Goal: Task Accomplishment & Management: Use online tool/utility

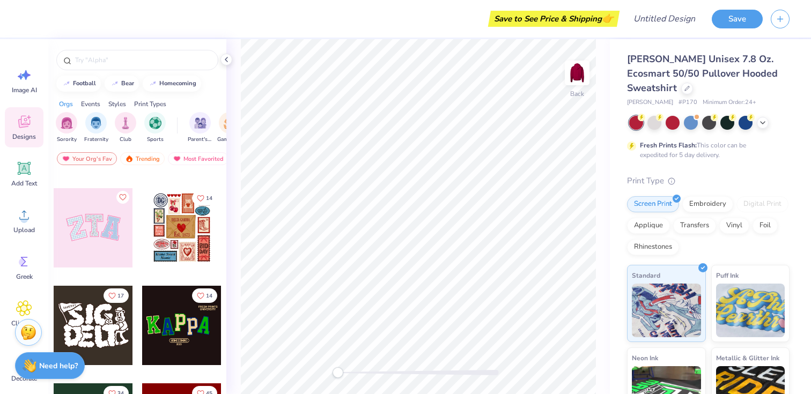
scroll to position [80, 0]
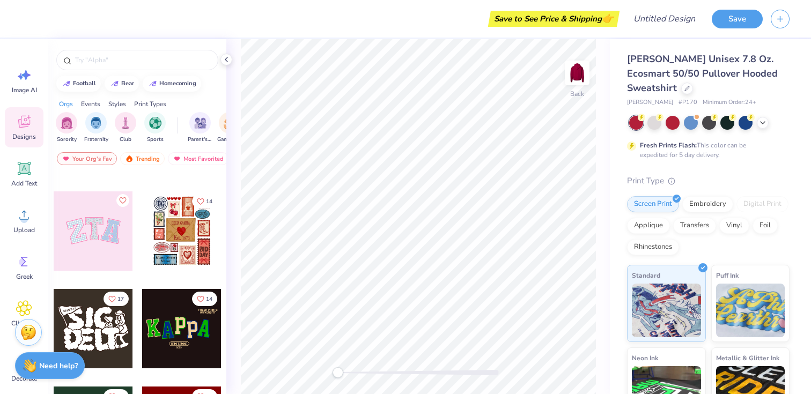
click at [95, 242] on div at bounding box center [93, 230] width 79 height 79
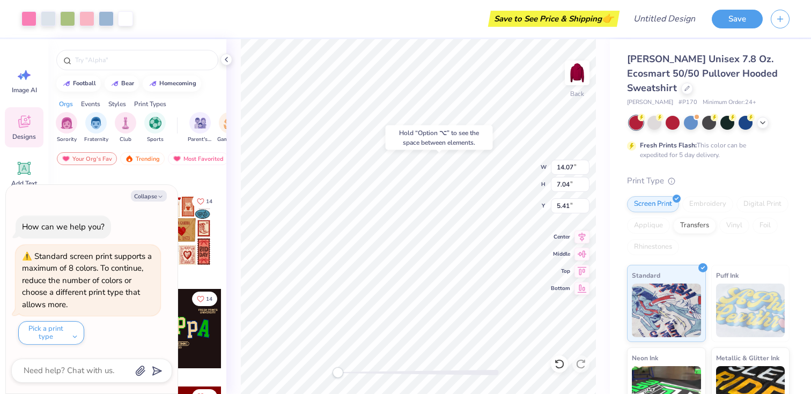
type textarea "x"
type input "5.51"
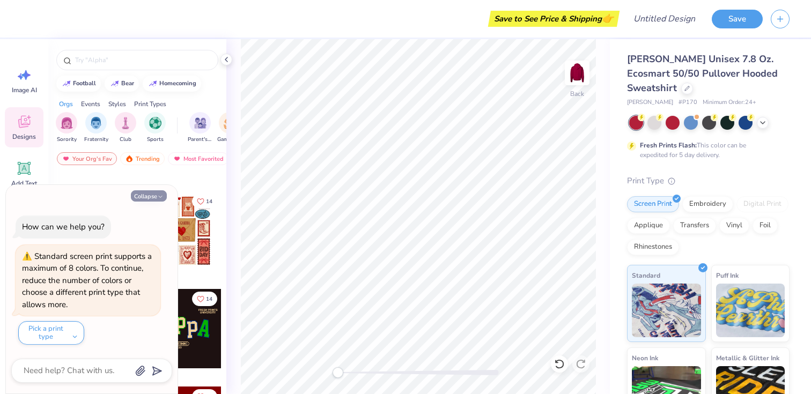
click at [150, 197] on button "Collapse" at bounding box center [149, 195] width 36 height 11
type textarea "x"
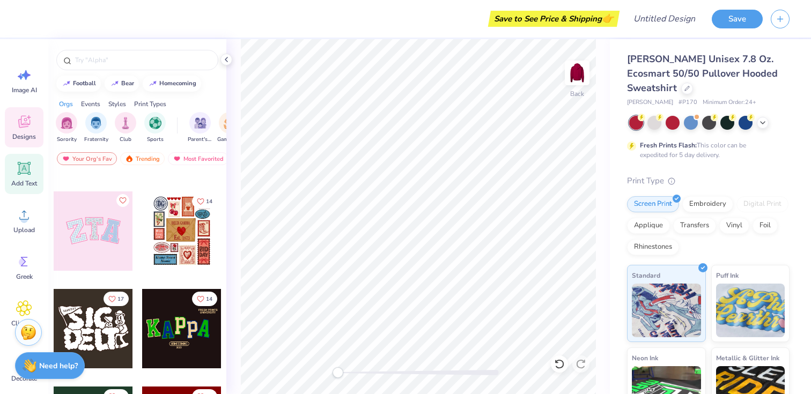
click at [29, 181] on span "Add Text" at bounding box center [24, 183] width 26 height 9
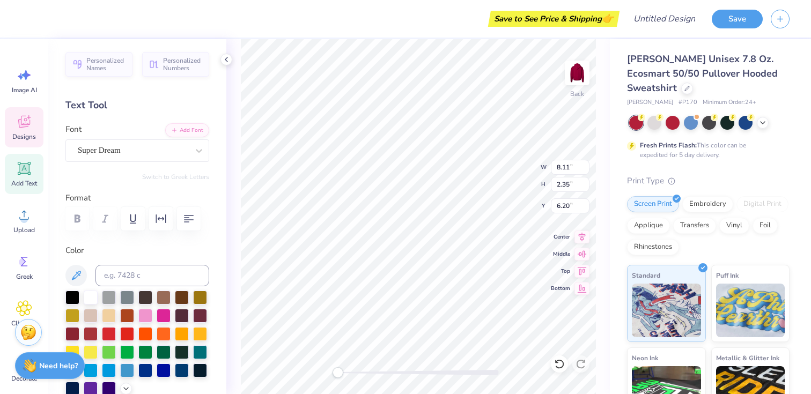
click at [23, 132] on span "Designs" at bounding box center [24, 136] width 24 height 9
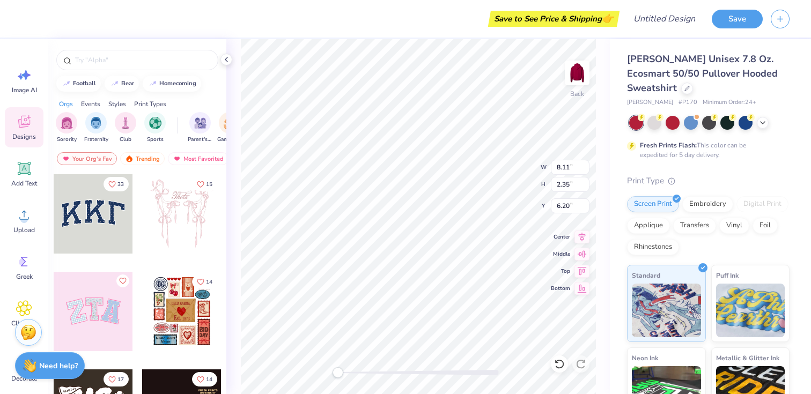
type textarea "TT"
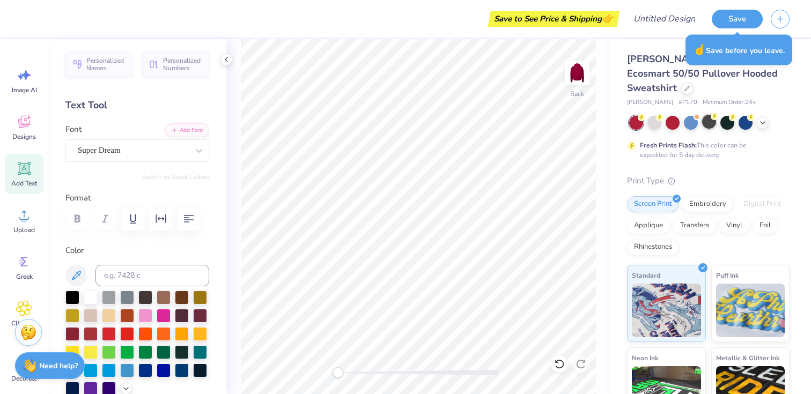
click at [709, 126] on div at bounding box center [709, 122] width 14 height 14
click at [737, 127] on div at bounding box center [709, 123] width 160 height 14
click at [750, 121] on div at bounding box center [745, 122] width 14 height 14
click at [761, 125] on icon at bounding box center [762, 121] width 9 height 9
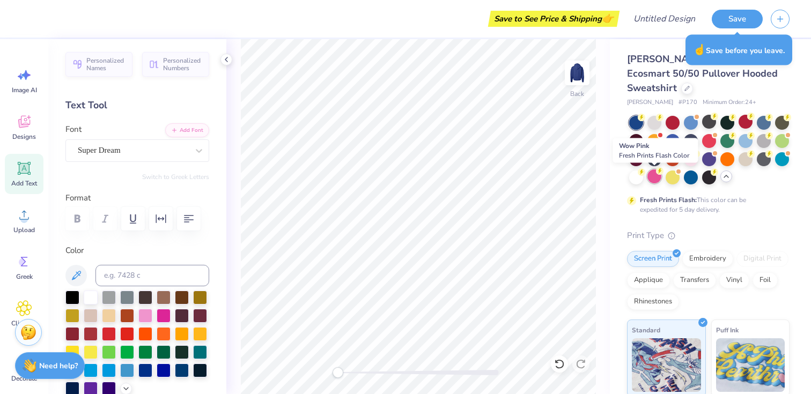
click at [656, 178] on div at bounding box center [654, 176] width 14 height 14
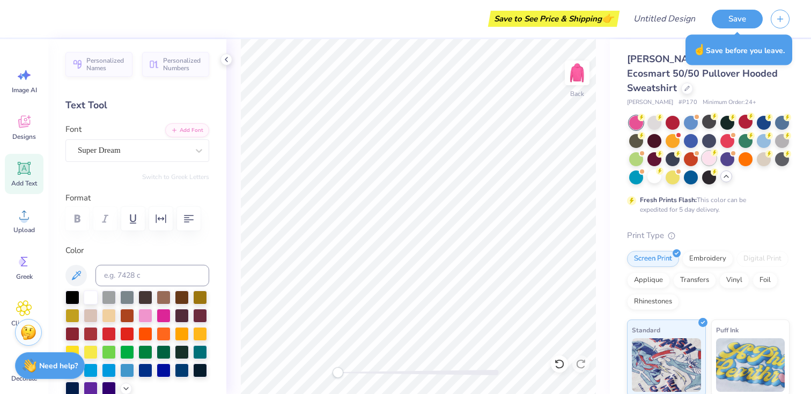
click at [709, 160] on div at bounding box center [709, 158] width 14 height 14
click at [693, 143] on div at bounding box center [691, 140] width 14 height 14
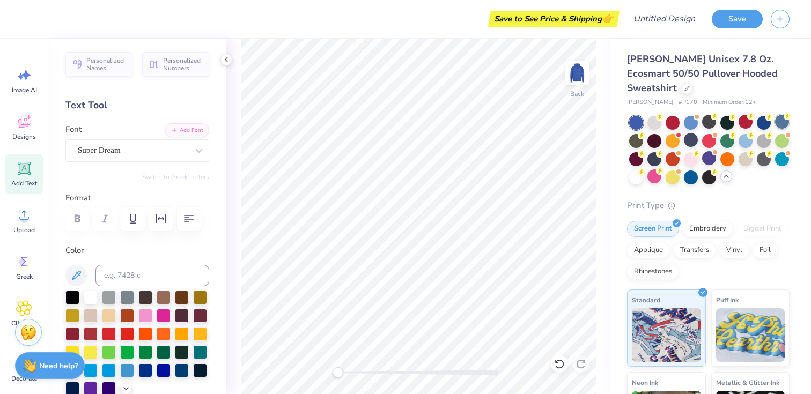
click at [781, 125] on div at bounding box center [782, 122] width 14 height 14
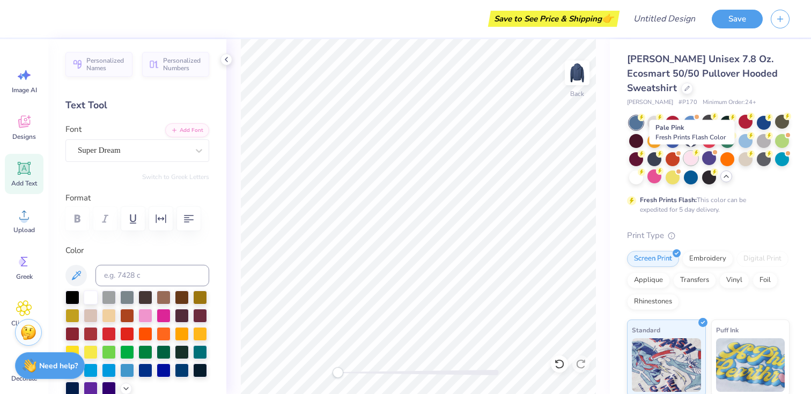
click at [686, 158] on div at bounding box center [691, 158] width 14 height 14
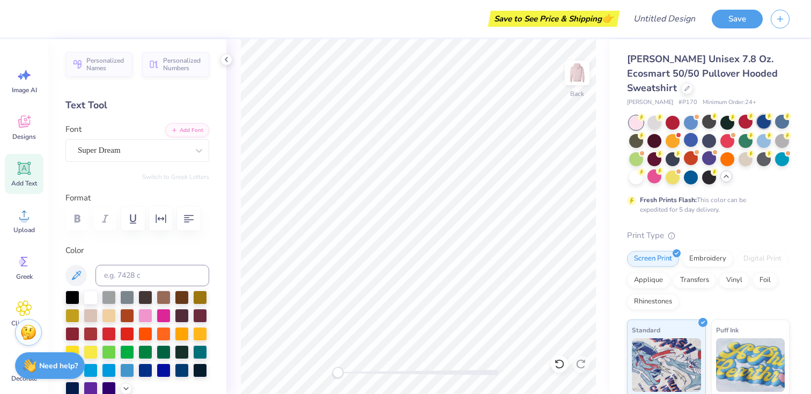
click at [765, 124] on div at bounding box center [764, 122] width 14 height 14
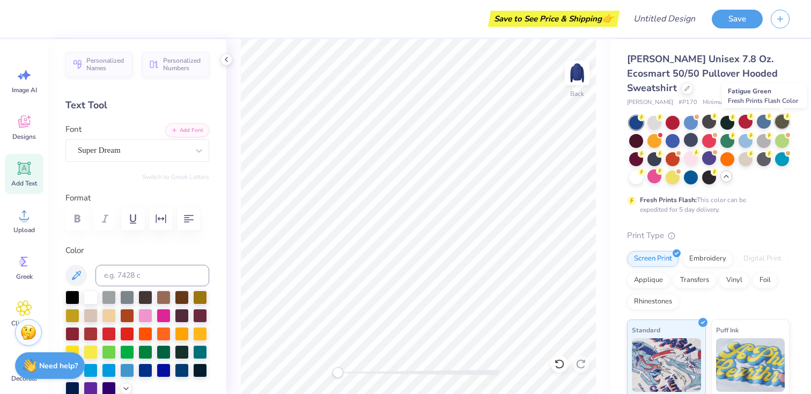
click at [784, 127] on div at bounding box center [782, 122] width 14 height 14
click at [694, 125] on div at bounding box center [691, 122] width 14 height 14
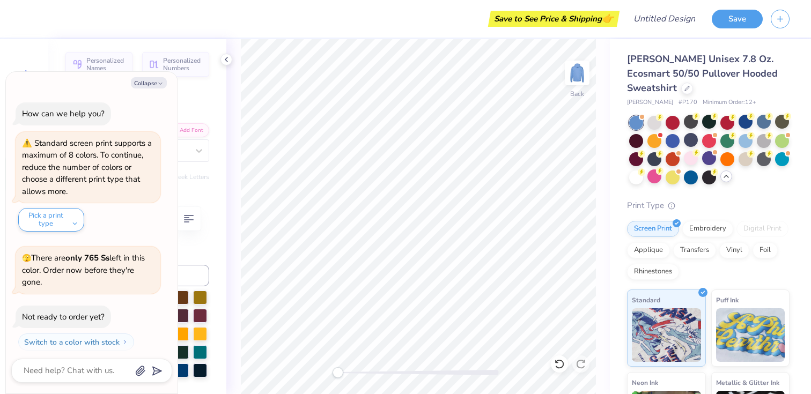
scroll to position [26, 0]
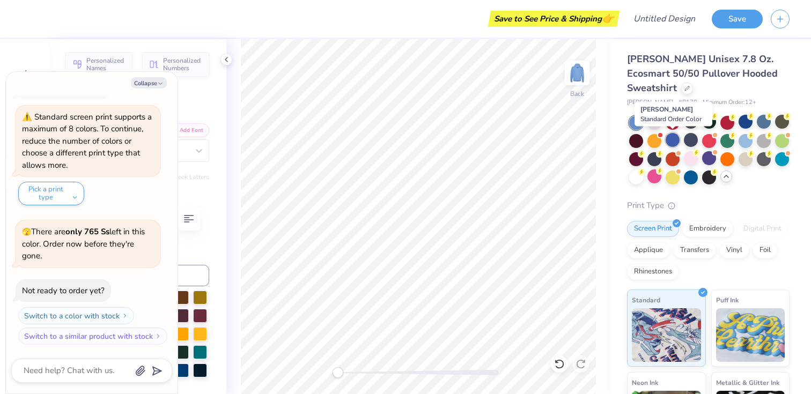
click at [675, 144] on div at bounding box center [673, 140] width 14 height 14
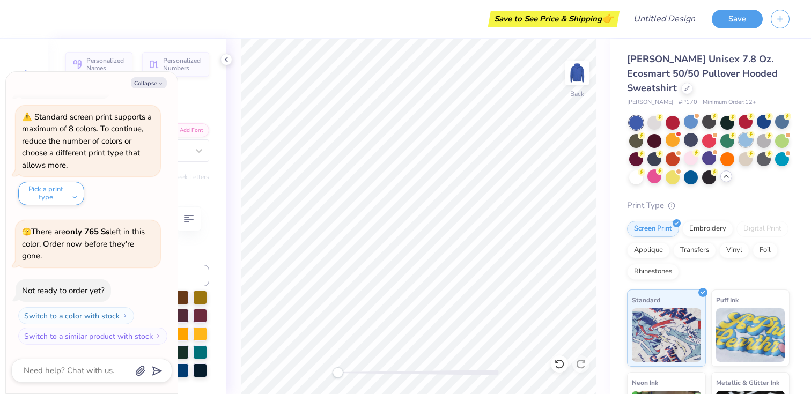
click at [751, 137] on circle at bounding box center [751, 135] width 8 height 8
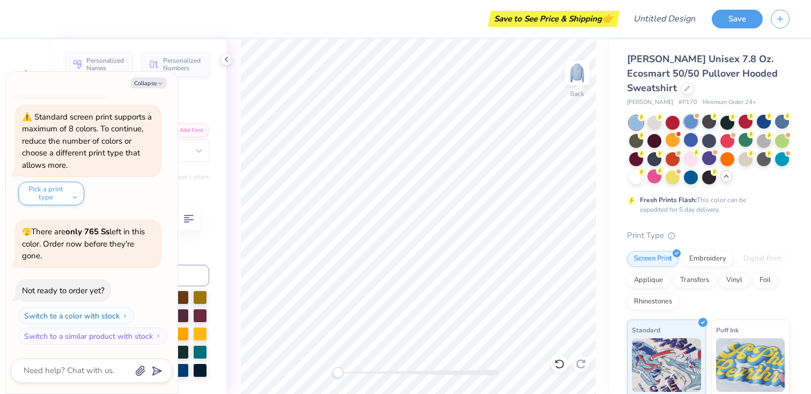
click at [691, 123] on div at bounding box center [691, 122] width 14 height 14
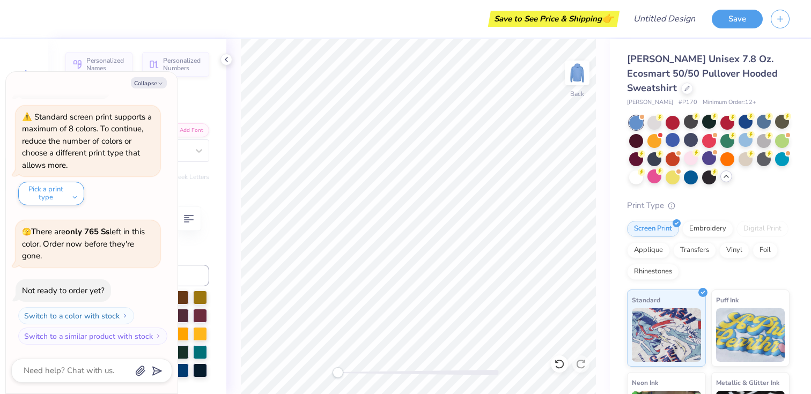
scroll to position [166, 0]
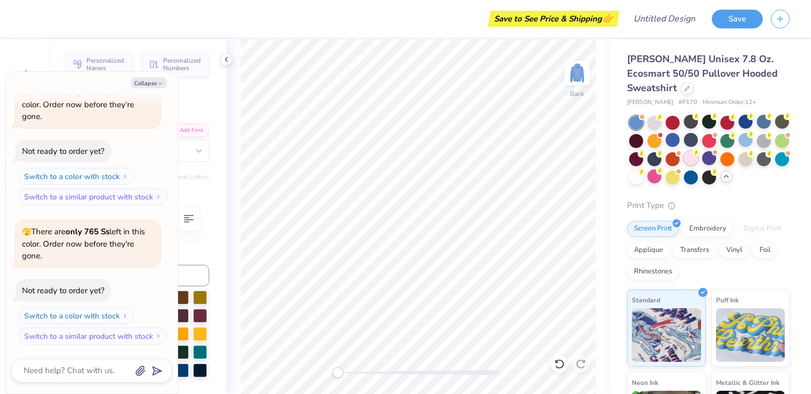
click at [684, 163] on div at bounding box center [691, 158] width 14 height 14
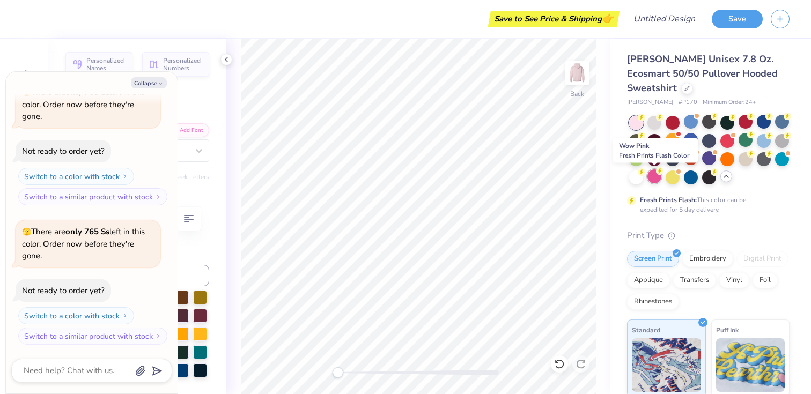
click at [649, 181] on div at bounding box center [654, 176] width 14 height 14
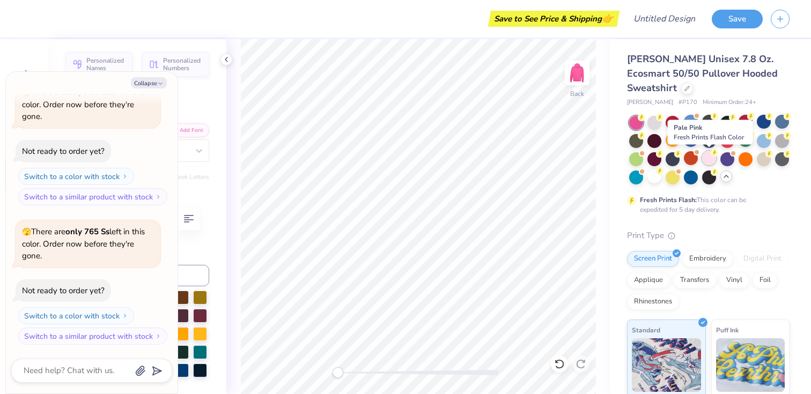
click at [711, 159] on div at bounding box center [709, 158] width 14 height 14
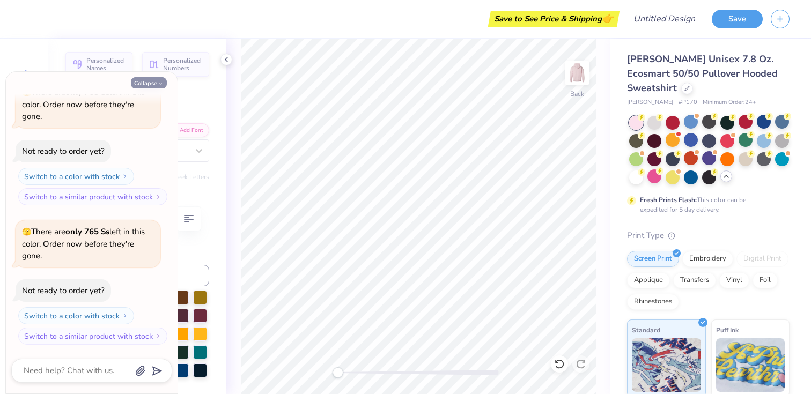
click at [143, 82] on button "Collapse" at bounding box center [149, 82] width 36 height 11
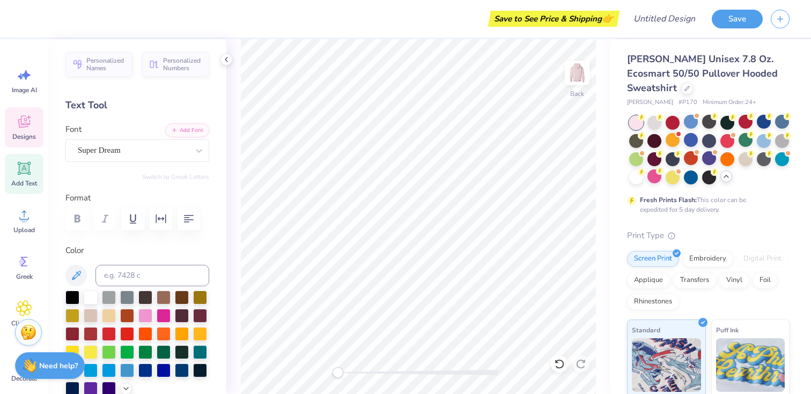
click at [20, 134] on span "Designs" at bounding box center [24, 136] width 24 height 9
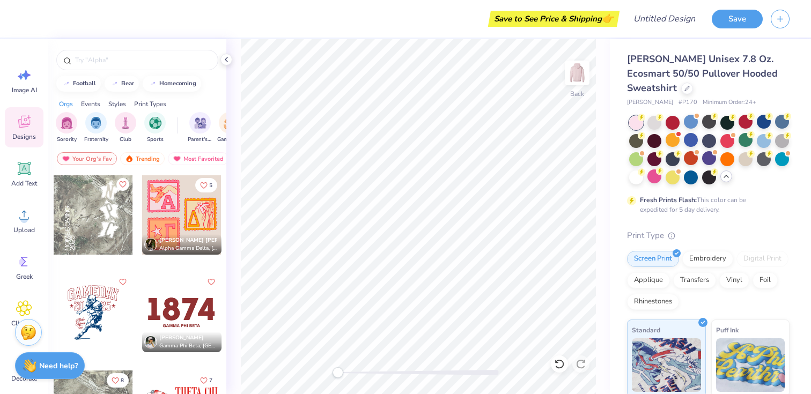
scroll to position [17, 0]
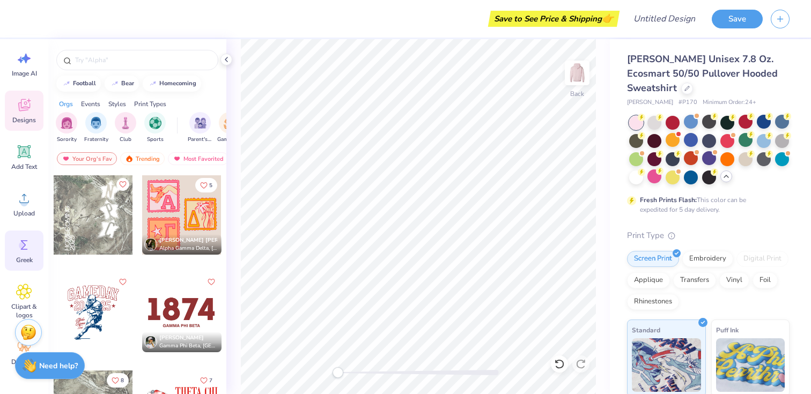
click at [27, 258] on span "Greek" at bounding box center [24, 260] width 17 height 9
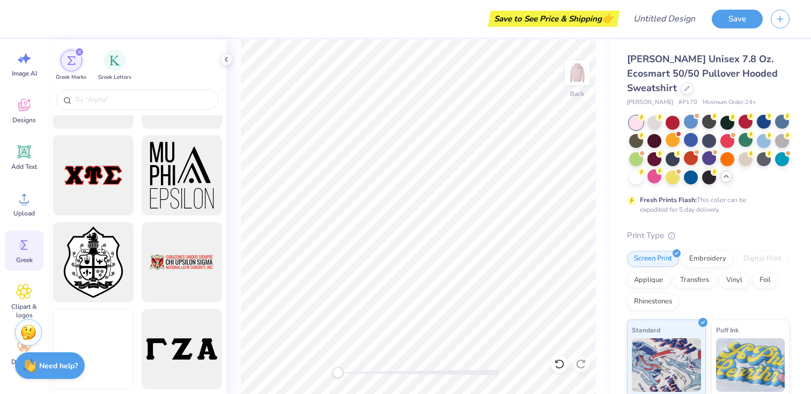
scroll to position [1243, 0]
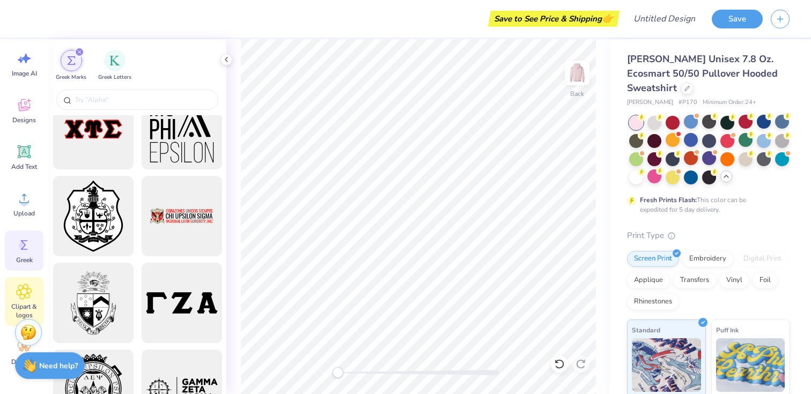
click at [27, 305] on span "Clipart & logos" at bounding box center [23, 310] width 35 height 17
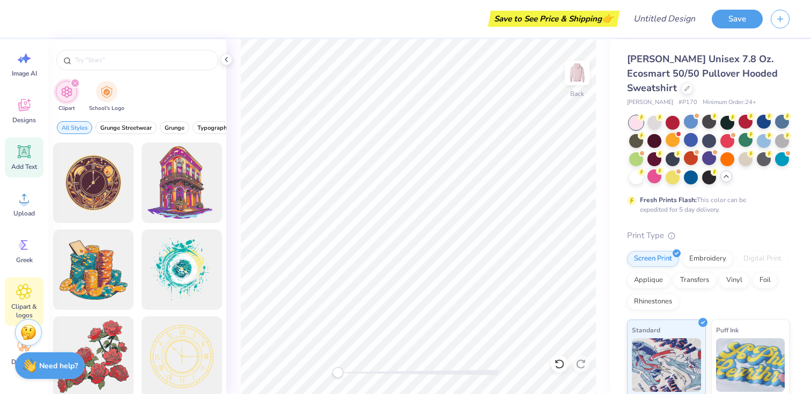
scroll to position [0, 0]
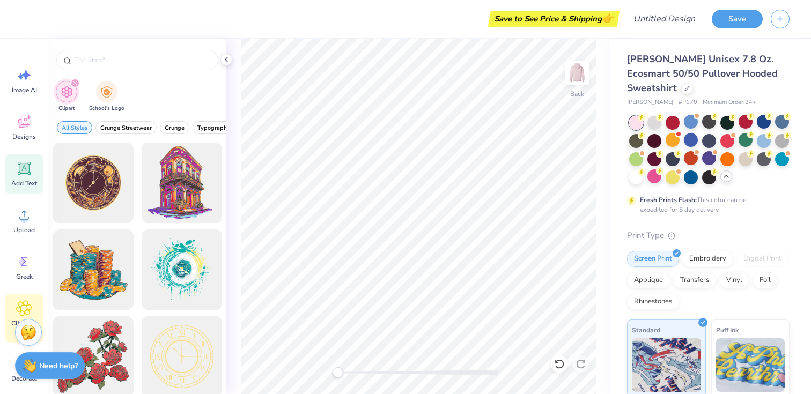
click at [27, 162] on icon at bounding box center [24, 168] width 16 height 16
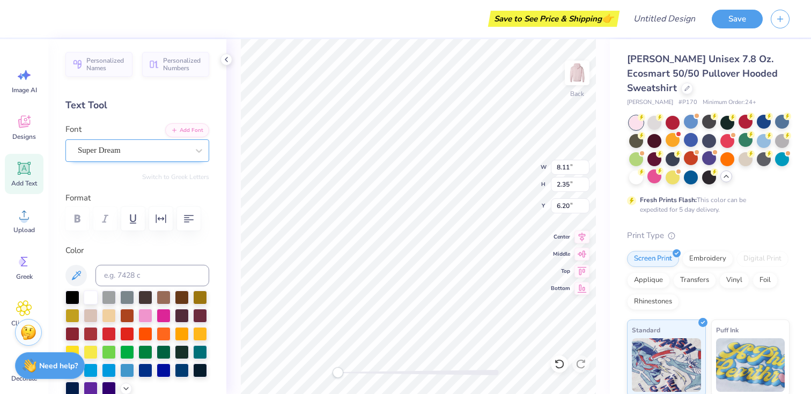
click at [188, 150] on div "Super Dream" at bounding box center [133, 150] width 113 height 17
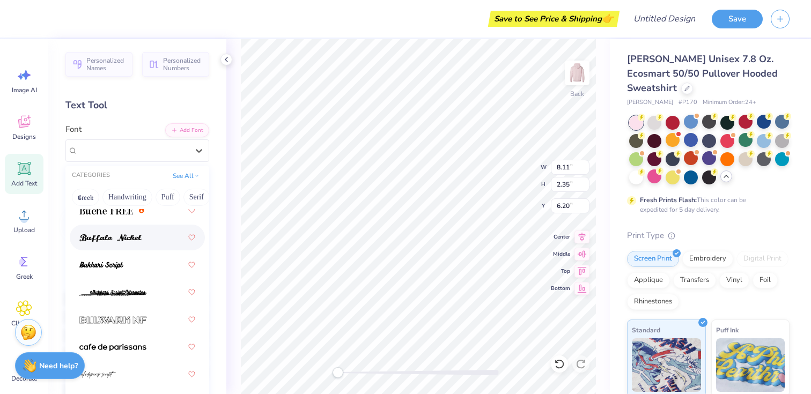
scroll to position [1400, 0]
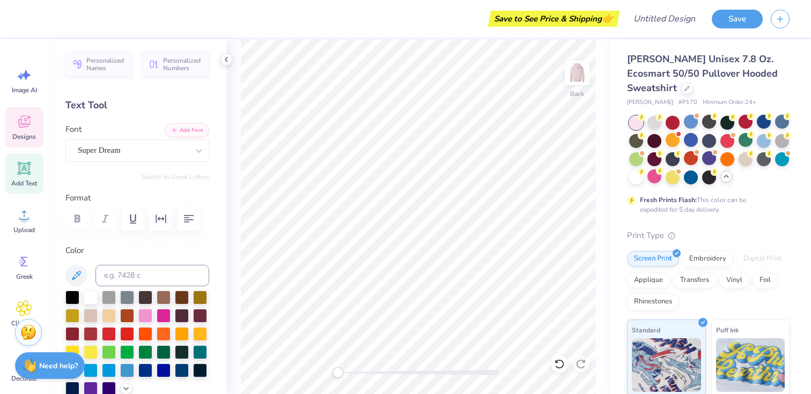
click at [27, 114] on icon at bounding box center [24, 122] width 16 height 16
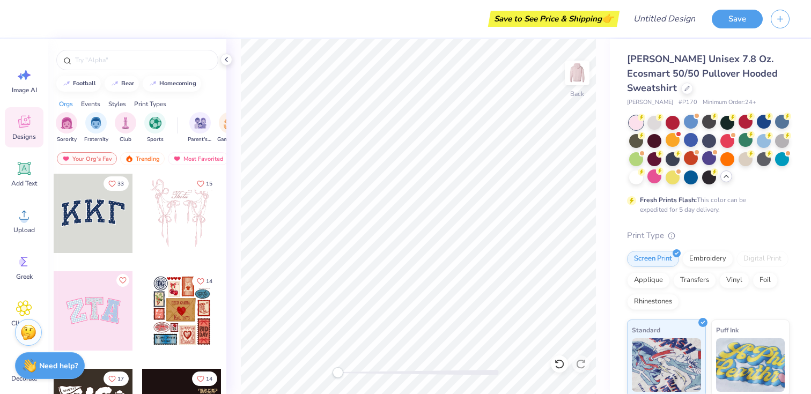
scroll to position [0, 0]
click at [147, 159] on div "Trending" at bounding box center [142, 158] width 45 height 13
click at [112, 308] on div at bounding box center [93, 311] width 79 height 79
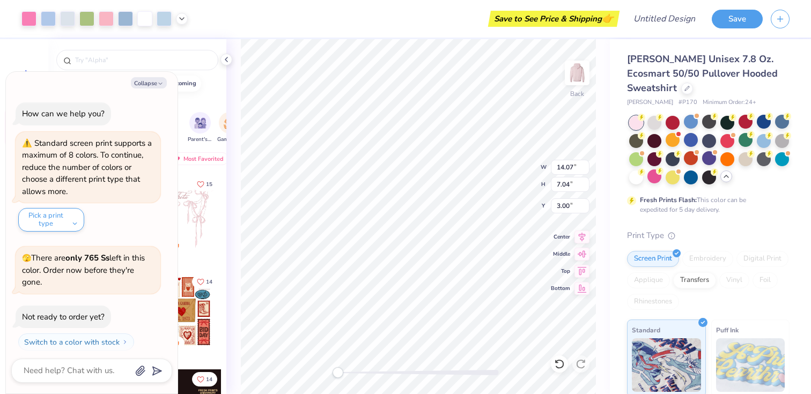
scroll to position [272, 0]
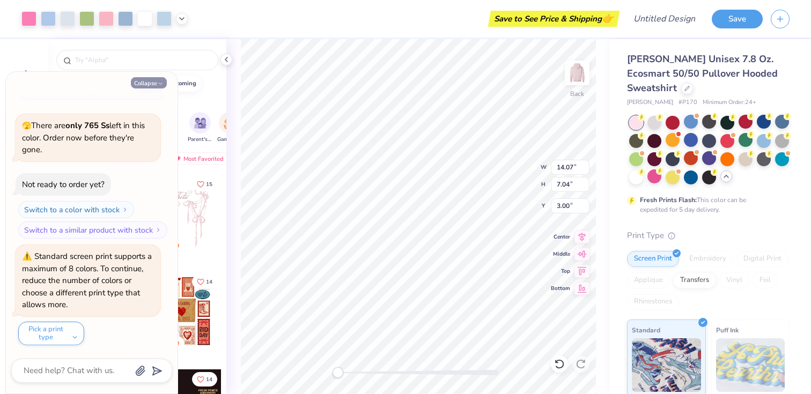
click at [155, 85] on button "Collapse" at bounding box center [149, 82] width 36 height 11
type textarea "x"
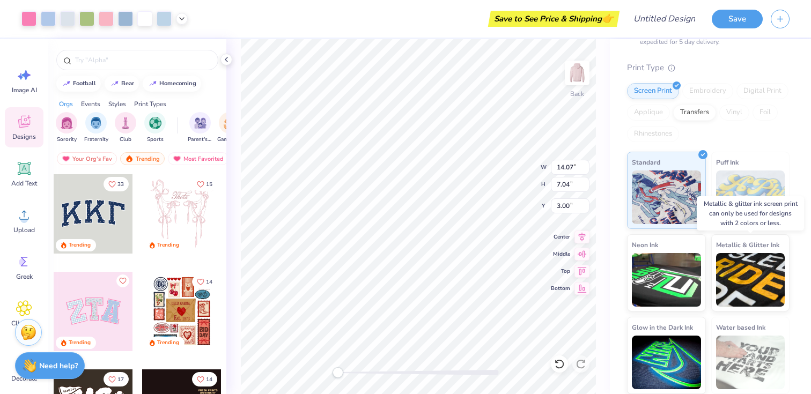
scroll to position [0, 0]
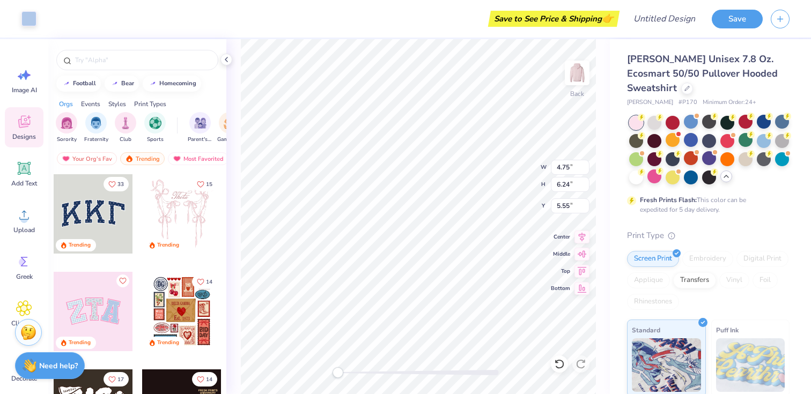
type input "4.31"
type input "5.61"
type input "5.22"
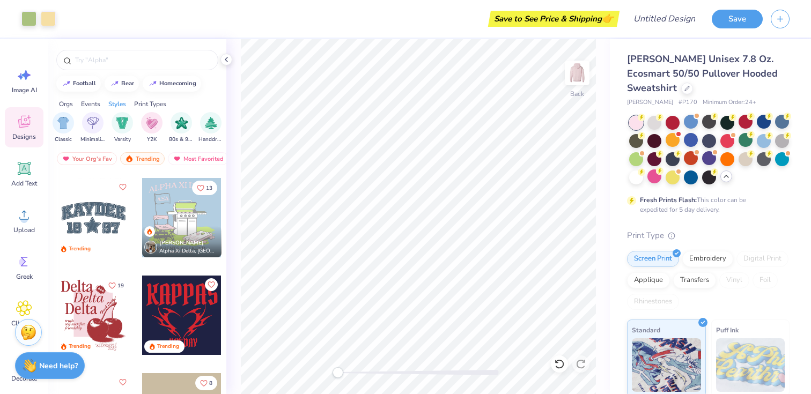
scroll to position [0, 564]
click at [119, 125] on img "filter for Varsity" at bounding box center [123, 122] width 12 height 12
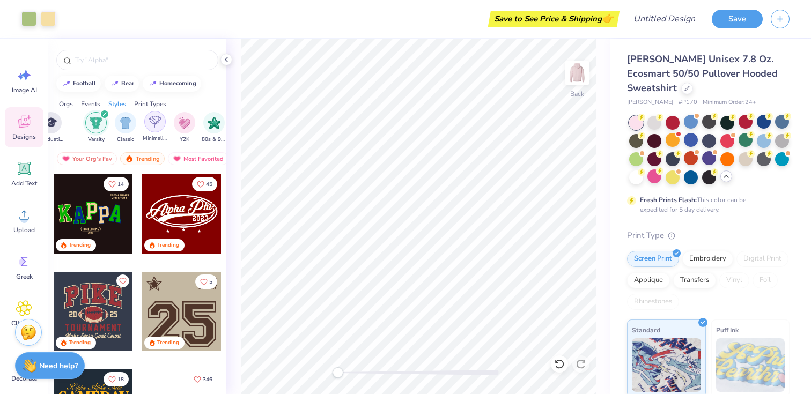
scroll to position [0, 532]
click at [121, 125] on img "filter for Classic" at bounding box center [126, 123] width 12 height 12
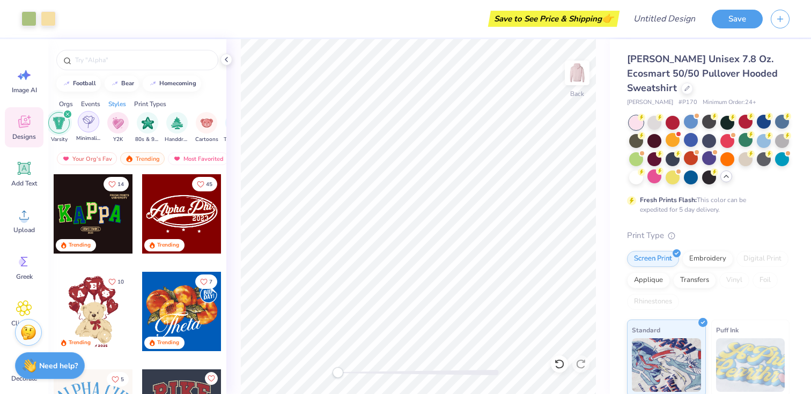
scroll to position [0, 692]
click at [146, 123] on img "filter for Typography" at bounding box center [143, 122] width 12 height 12
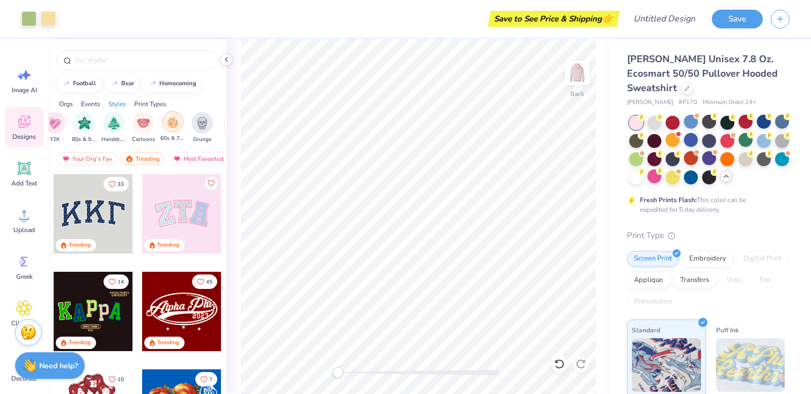
click at [175, 123] on img "filter for 60s & 70s" at bounding box center [173, 122] width 12 height 12
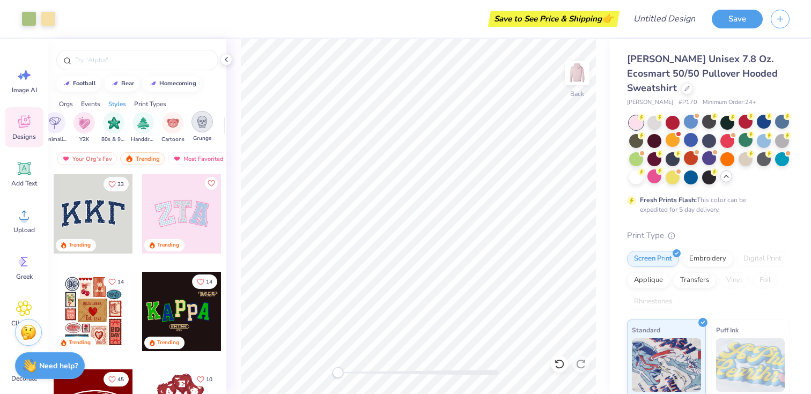
click at [202, 123] on img "filter for Grunge" at bounding box center [202, 122] width 12 height 12
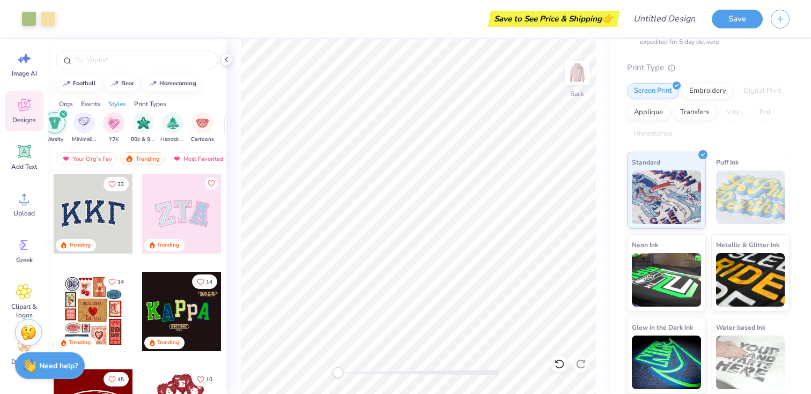
scroll to position [0, 0]
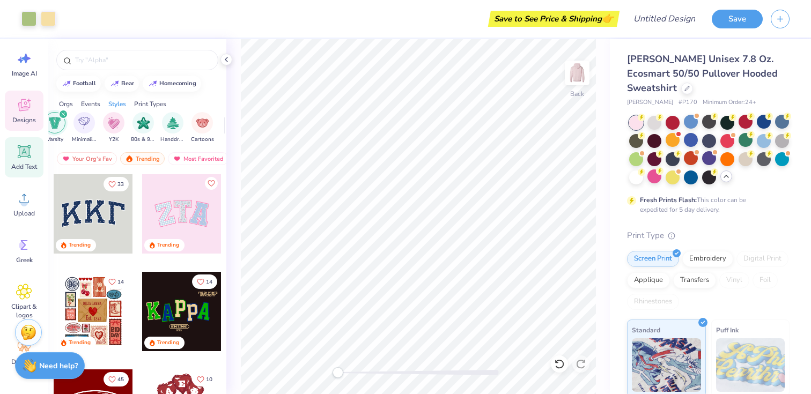
click at [34, 154] on div "Add Text" at bounding box center [24, 157] width 39 height 40
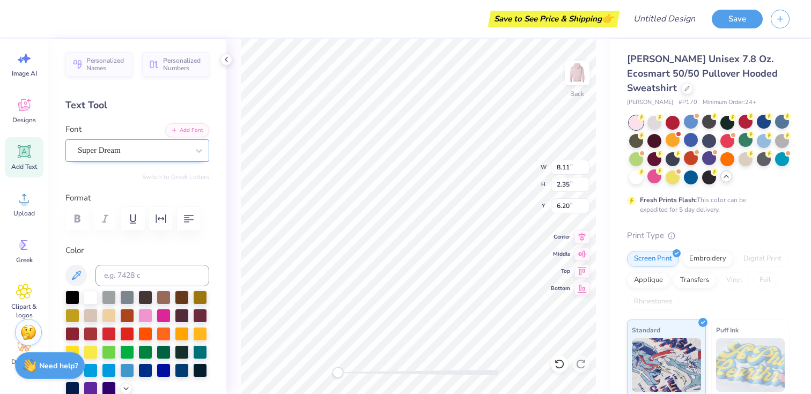
click at [157, 152] on div "Super Dream" at bounding box center [133, 150] width 113 height 17
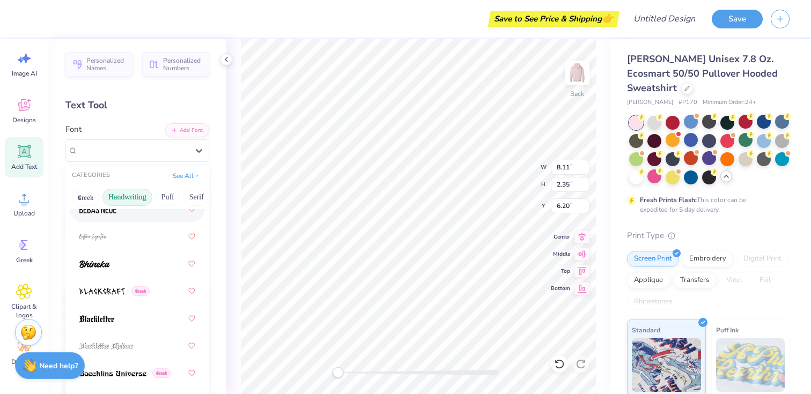
click at [131, 197] on button "Handwriting" at bounding box center [127, 197] width 50 height 17
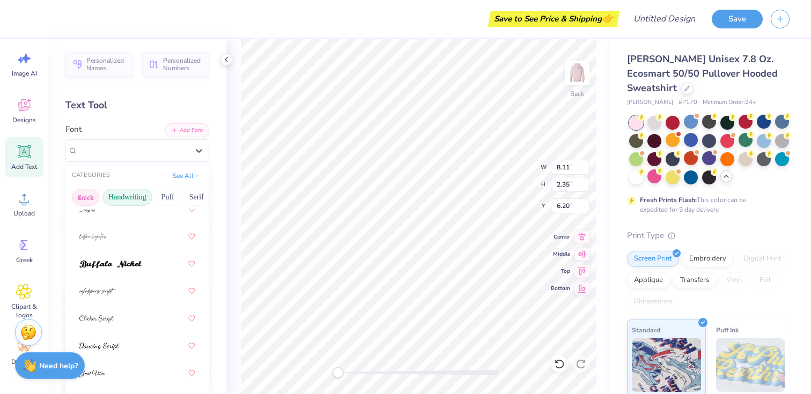
click at [86, 197] on button "Greek" at bounding box center [85, 197] width 27 height 17
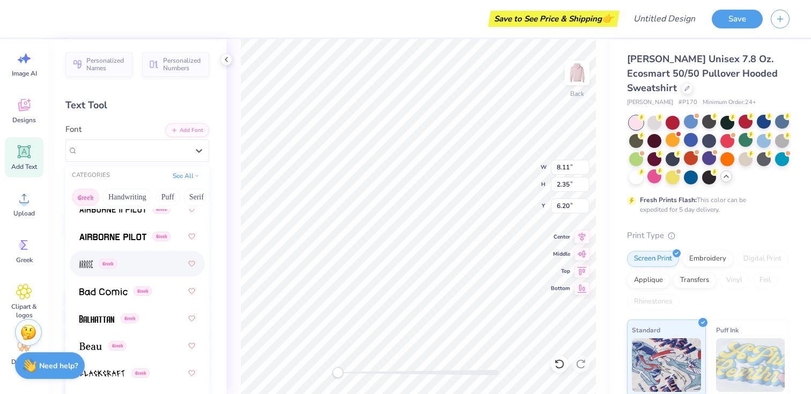
scroll to position [0, 0]
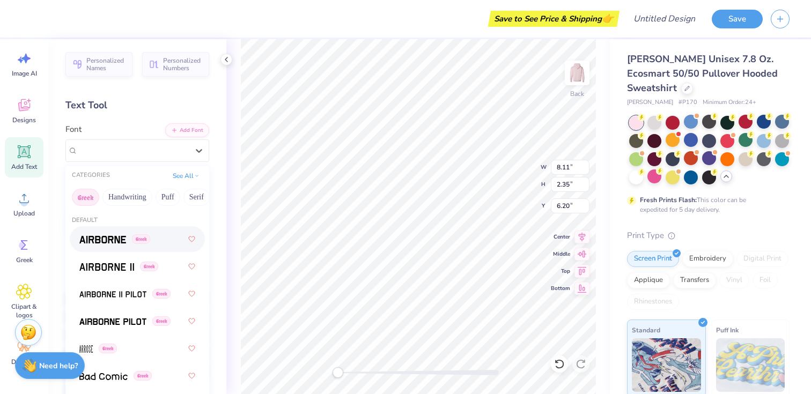
click at [110, 234] on span at bounding box center [102, 239] width 47 height 11
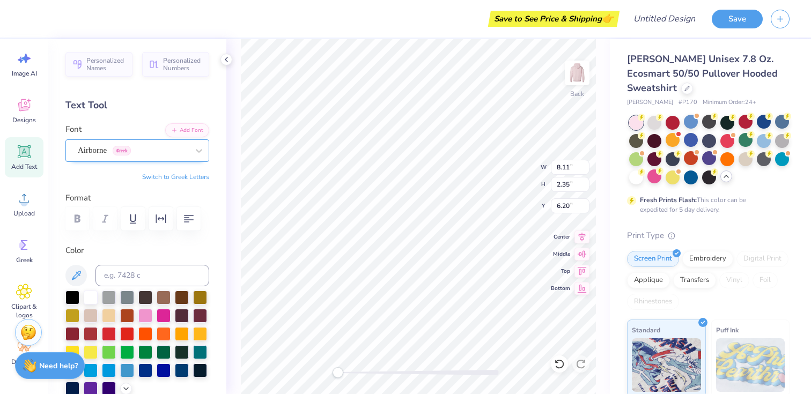
click at [100, 160] on div "Airborne Greek" at bounding box center [137, 150] width 144 height 23
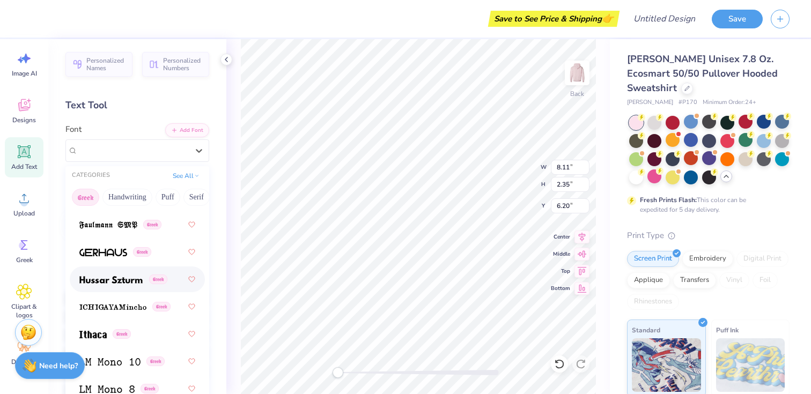
scroll to position [535, 0]
click at [118, 225] on img at bounding box center [108, 225] width 58 height 8
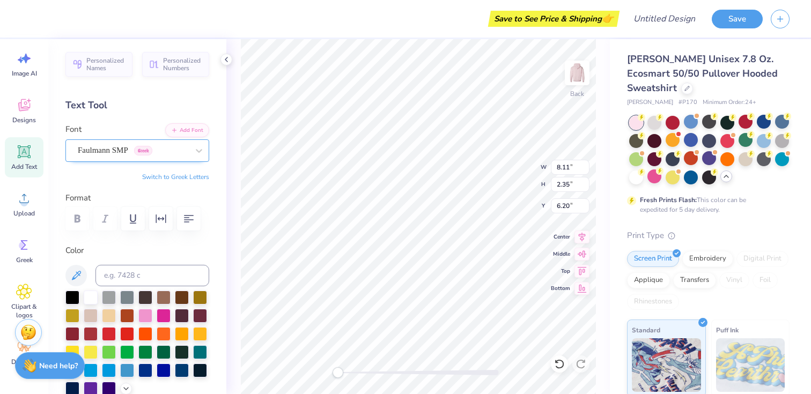
click at [97, 149] on div "Faulmann SMP Greek" at bounding box center [133, 150] width 113 height 17
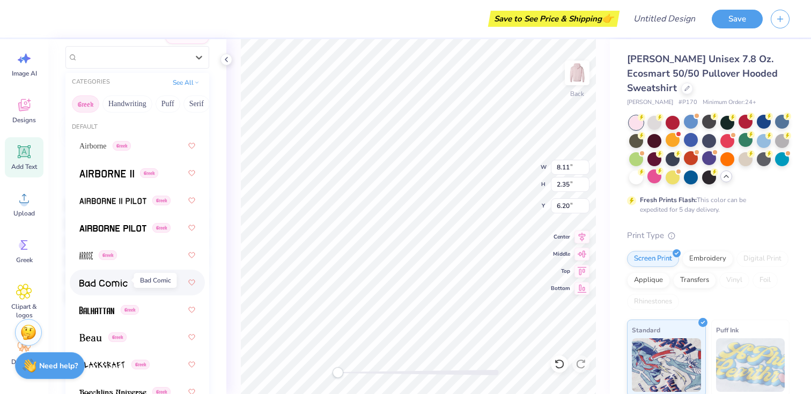
scroll to position [91, 0]
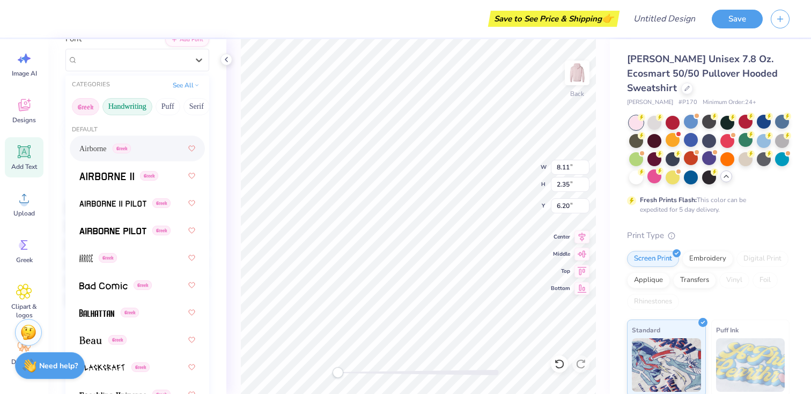
click at [134, 106] on button "Handwriting" at bounding box center [127, 106] width 50 height 17
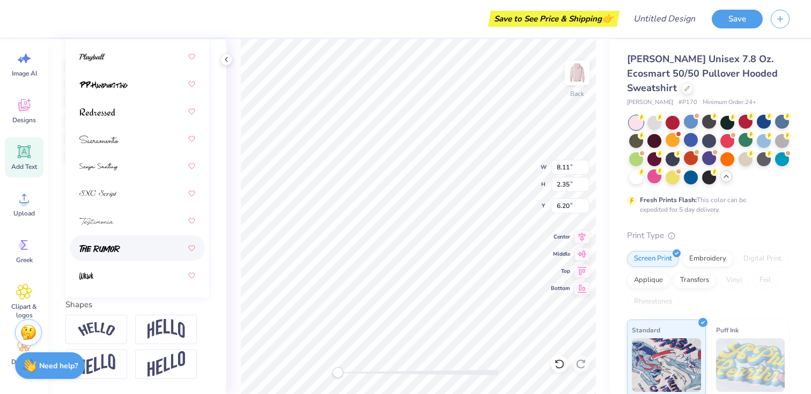
scroll to position [0, 0]
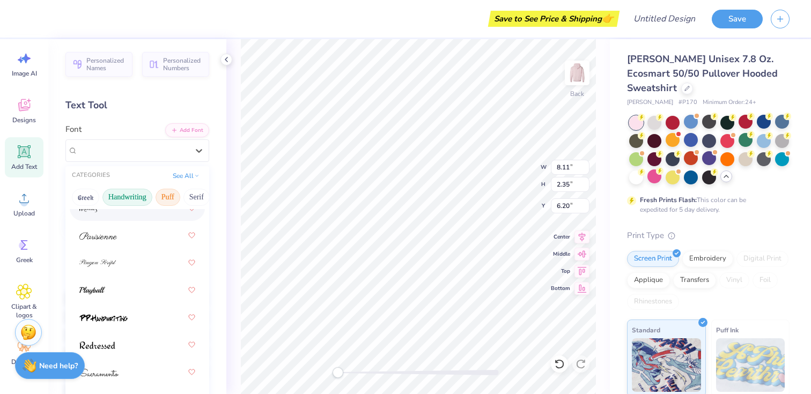
click at [169, 202] on button "Puff" at bounding box center [168, 197] width 25 height 17
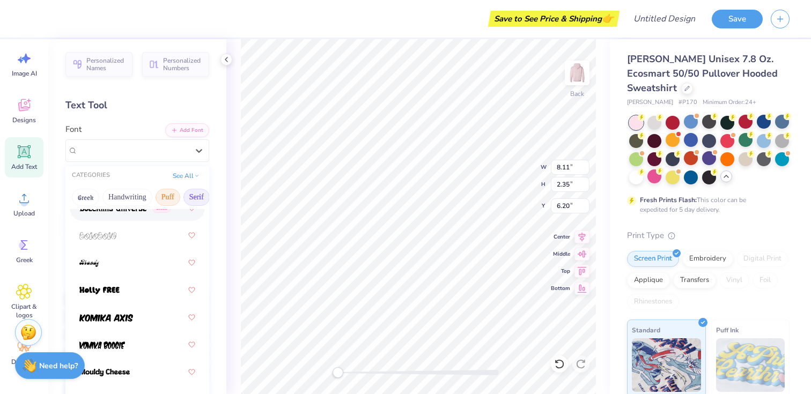
click at [199, 199] on button "Serif" at bounding box center [196, 197] width 26 height 17
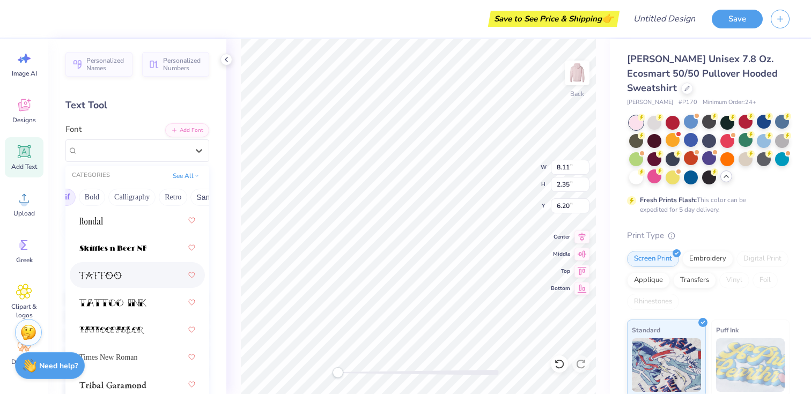
scroll to position [1864, 0]
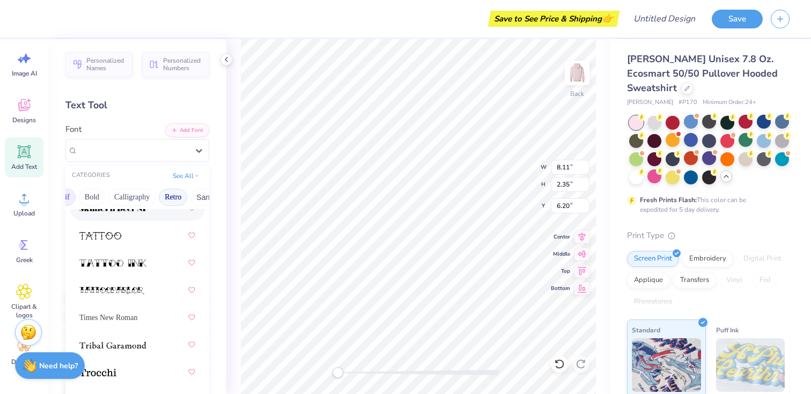
click at [172, 197] on button "Retro" at bounding box center [173, 197] width 28 height 17
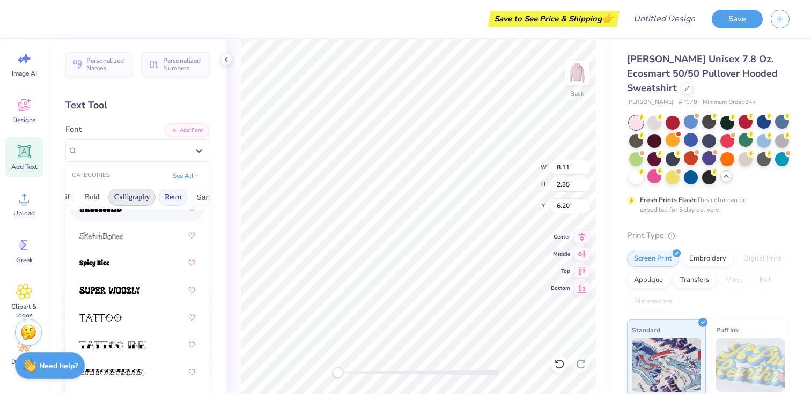
click at [128, 199] on button "Calligraphy" at bounding box center [131, 197] width 47 height 17
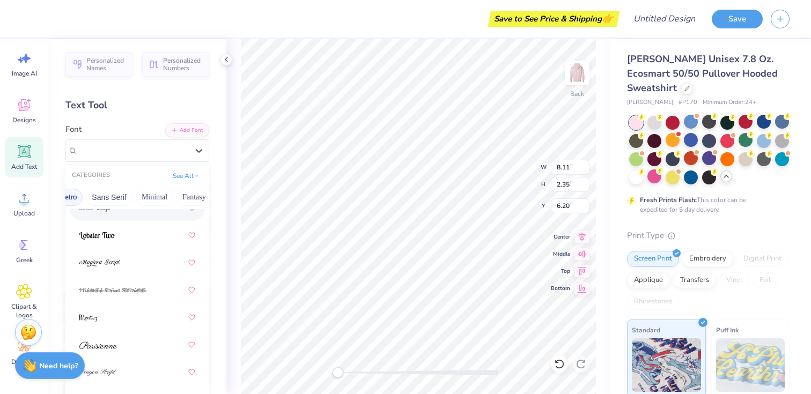
scroll to position [0, 315]
click at [148, 197] on button "Techno" at bounding box center [155, 197] width 34 height 17
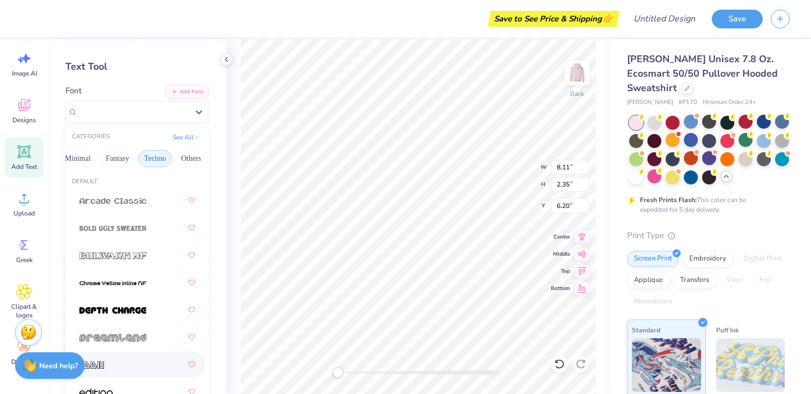
scroll to position [34, 0]
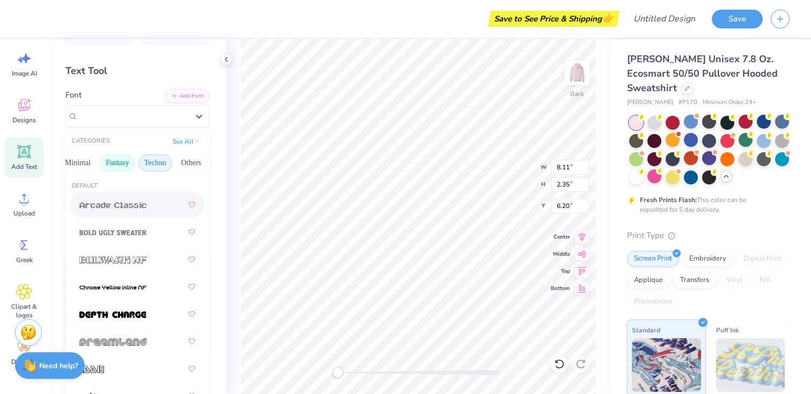
click at [122, 159] on button "Fantasy" at bounding box center [117, 162] width 35 height 17
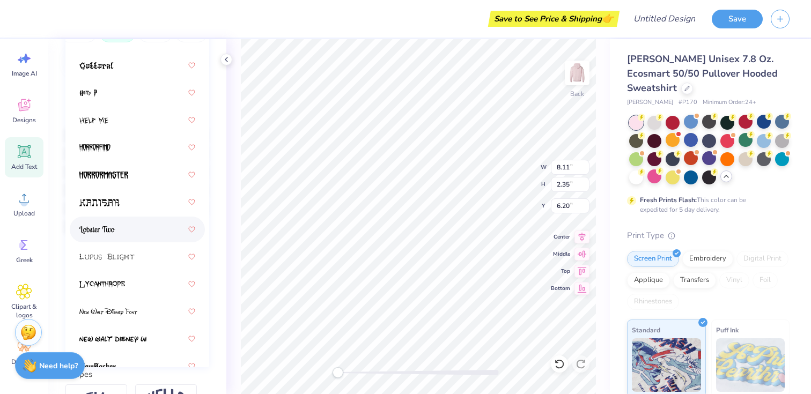
scroll to position [0, 0]
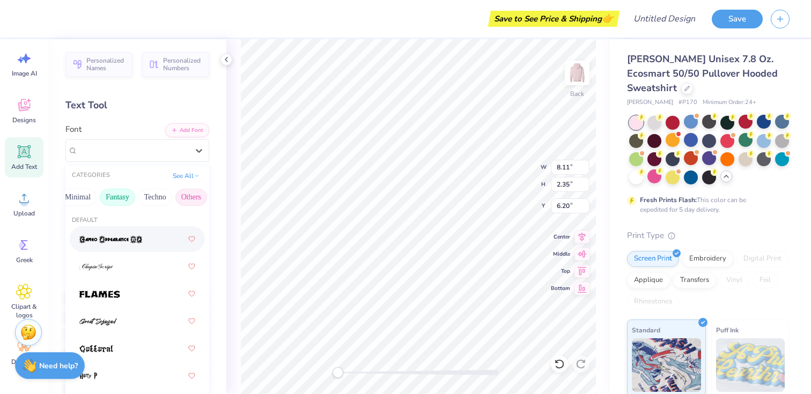
click at [200, 197] on button "Others" at bounding box center [191, 197] width 32 height 17
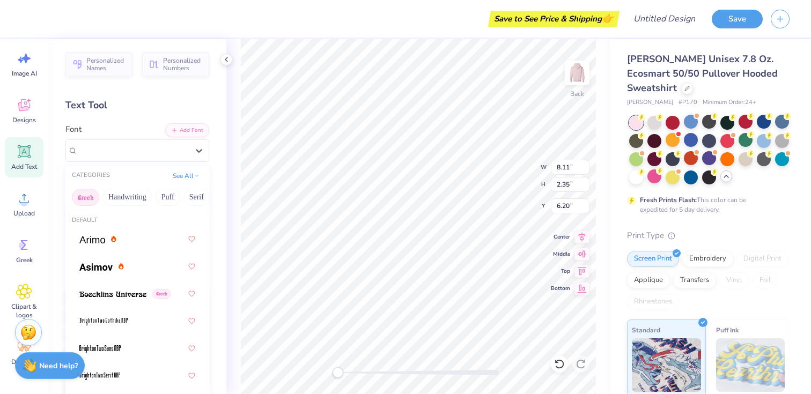
click at [90, 195] on button "Greek" at bounding box center [85, 197] width 27 height 17
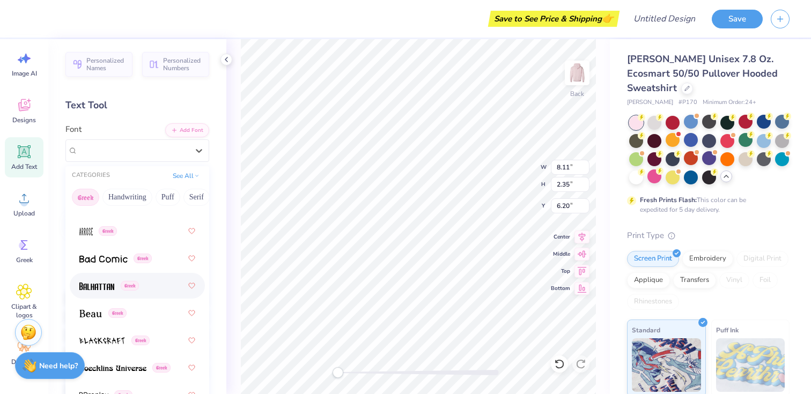
click at [151, 276] on div "Greek" at bounding box center [137, 285] width 116 height 19
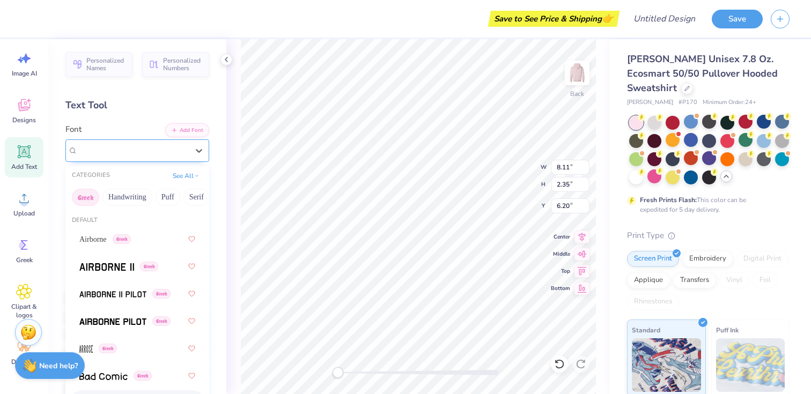
click at [168, 150] on div "Balhattan Greek" at bounding box center [133, 150] width 113 height 17
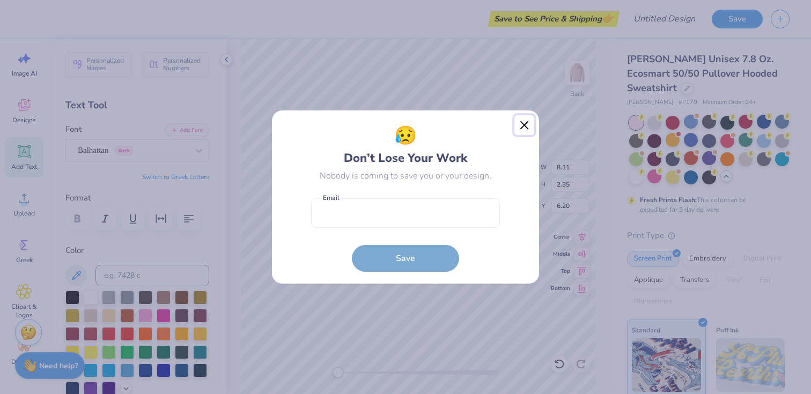
click at [527, 125] on button "Close" at bounding box center [524, 125] width 20 height 20
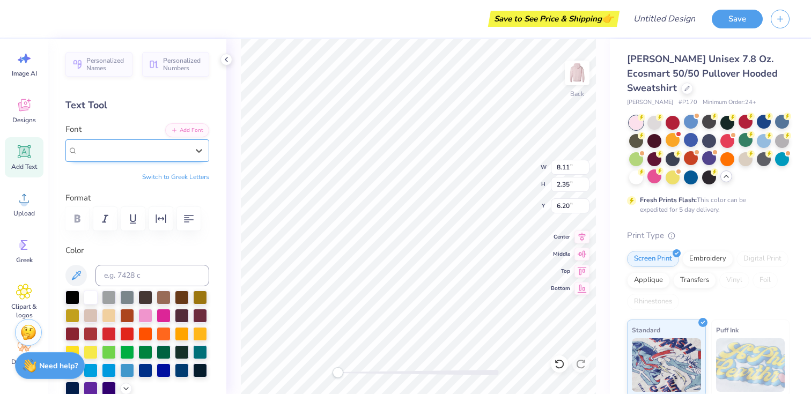
click at [146, 153] on div "Balhattan Greek" at bounding box center [133, 150] width 110 height 12
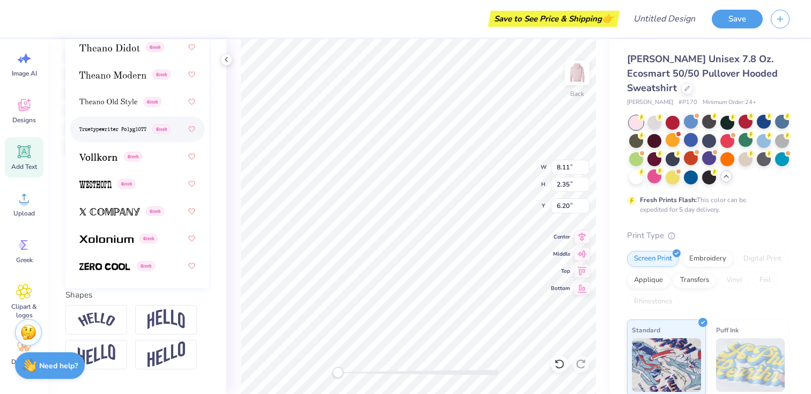
scroll to position [250, 0]
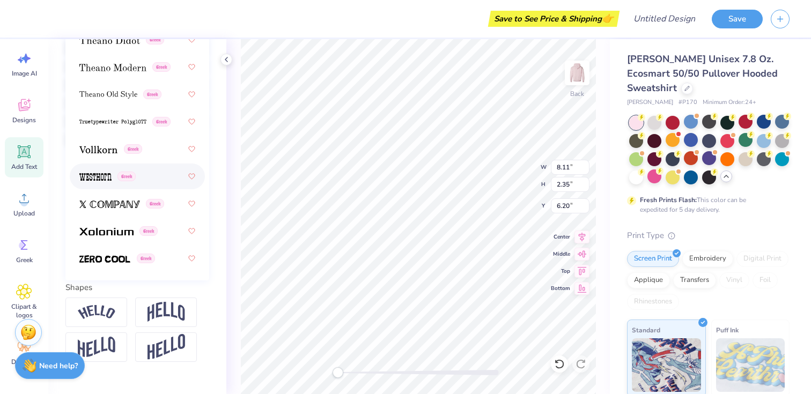
click at [100, 181] on span at bounding box center [95, 176] width 32 height 11
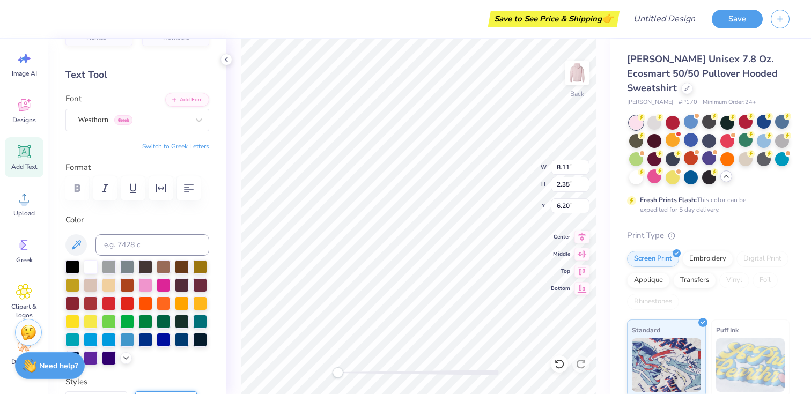
scroll to position [0, 0]
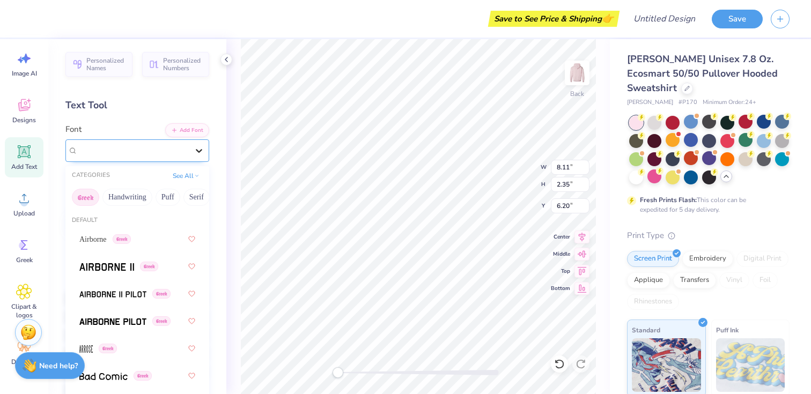
click at [193, 152] on div at bounding box center [198, 150] width 19 height 19
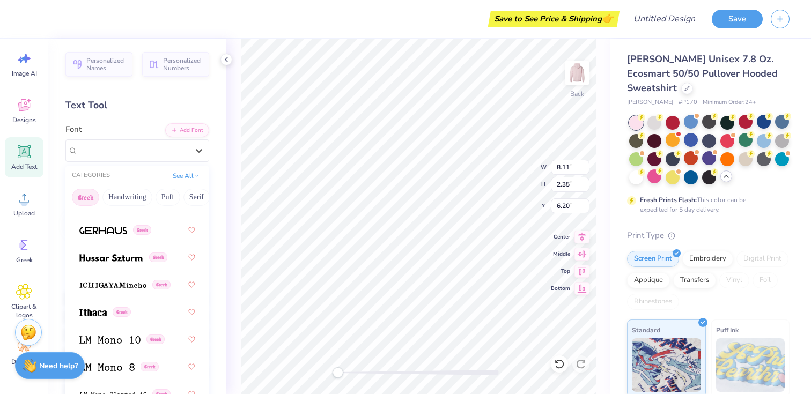
scroll to position [558, 0]
